Goal: Information Seeking & Learning: Learn about a topic

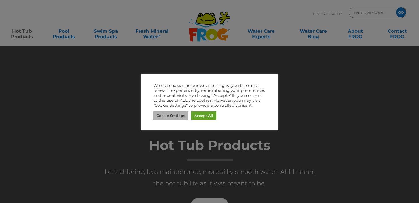
click at [173, 113] on link "Cookie Settings" at bounding box center [170, 115] width 35 height 9
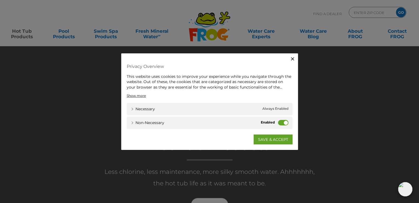
click at [277, 124] on div "Non-necessary Non-necessary" at bounding box center [210, 122] width 166 height 12
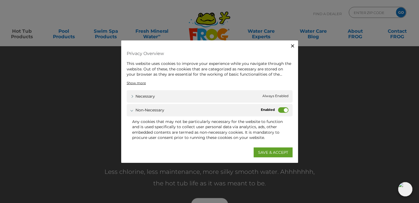
click at [281, 108] on label "Non-necessary" at bounding box center [283, 109] width 10 height 5
click at [0, 0] on input "Non-necessary" at bounding box center [0, 0] width 0 height 0
click at [268, 152] on link "SAVE & ACCEPT" at bounding box center [273, 152] width 39 height 10
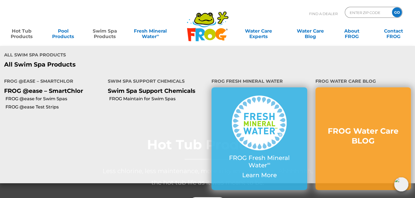
click at [102, 32] on link "Swim Spa Products" at bounding box center [105, 31] width 32 height 11
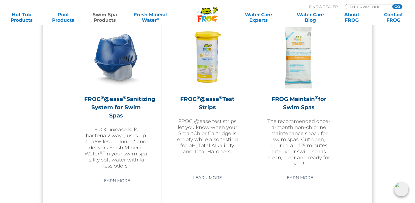
scroll to position [516, 0]
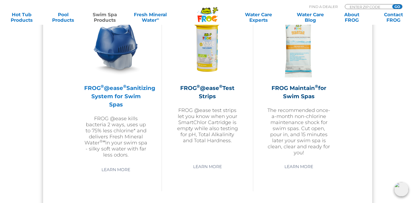
click at [122, 48] on img at bounding box center [116, 47] width 64 height 64
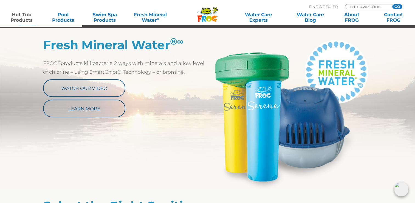
scroll to position [286, 0]
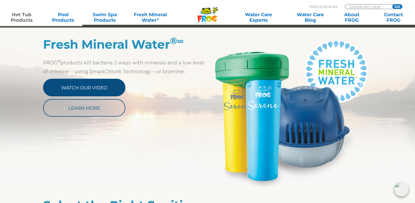
click at [102, 85] on link "Watch Our Video" at bounding box center [84, 88] width 82 height 18
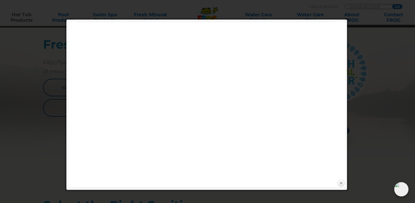
click at [339, 183] on link "Close" at bounding box center [341, 183] width 8 height 8
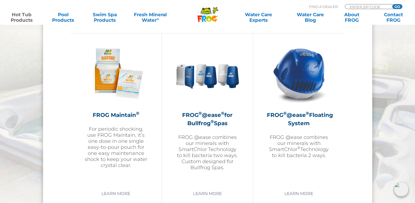
scroll to position [615, 0]
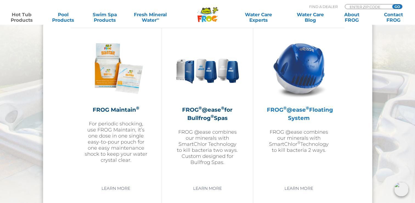
click at [321, 135] on p "FROG @ease combines our minerals with SmartChlor ® Technology to kill bacteria …" at bounding box center [299, 141] width 64 height 24
